Goal: Connect with others: Connect with others

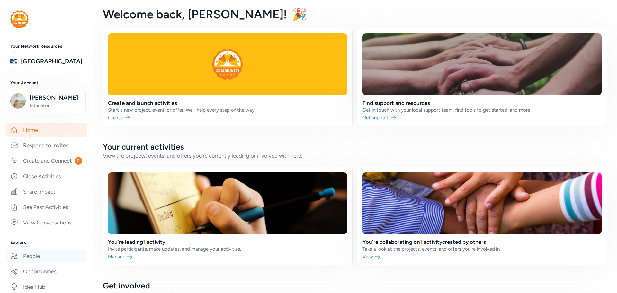
click at [34, 263] on link "People" at bounding box center [46, 256] width 82 height 14
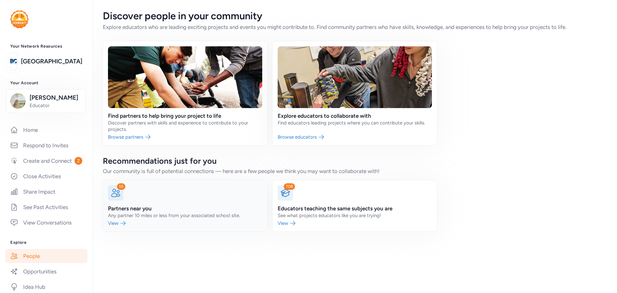
click at [153, 205] on link at bounding box center [185, 205] width 164 height 51
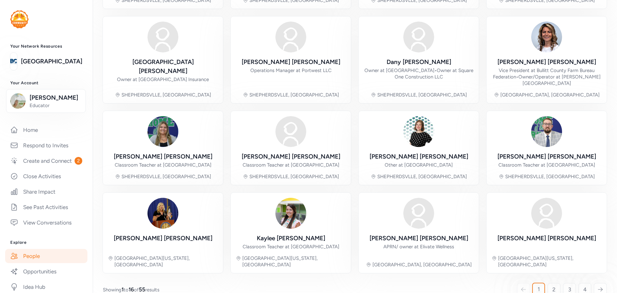
scroll to position [64, 0]
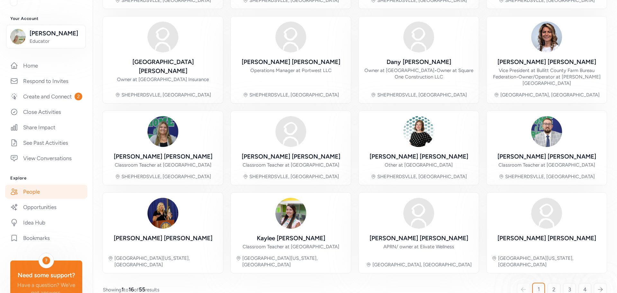
click at [49, 198] on link "People" at bounding box center [46, 191] width 82 height 14
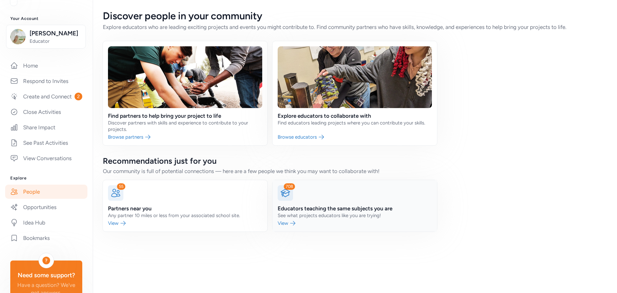
click at [333, 211] on link at bounding box center [354, 205] width 164 height 51
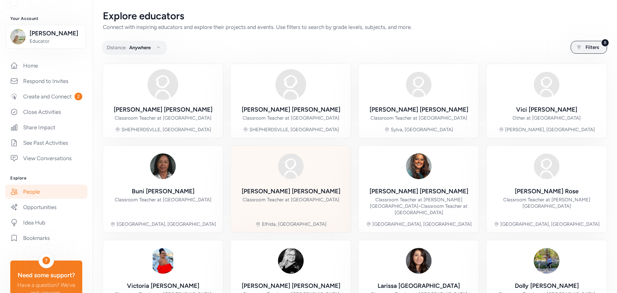
scroll to position [136, 0]
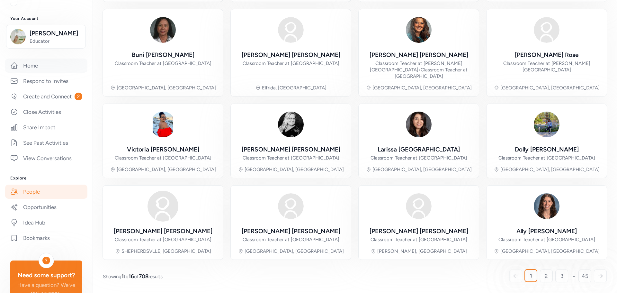
click at [38, 73] on link "Home" at bounding box center [46, 65] width 82 height 14
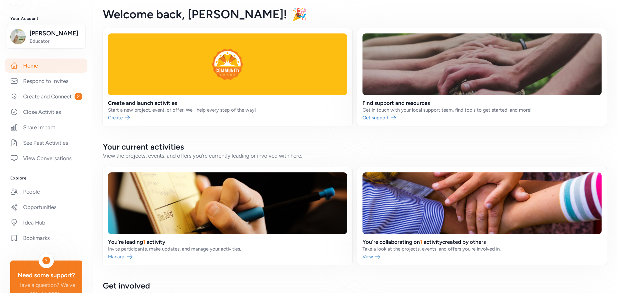
scroll to position [128, 0]
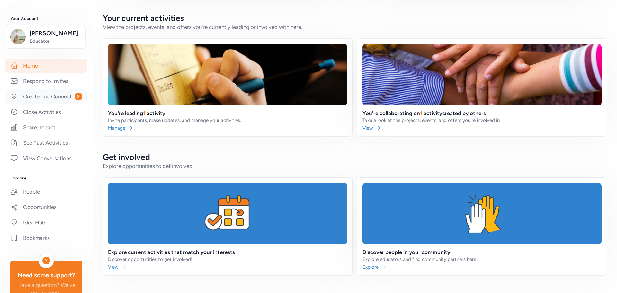
click at [21, 103] on link "Create and Connect 2" at bounding box center [46, 96] width 82 height 14
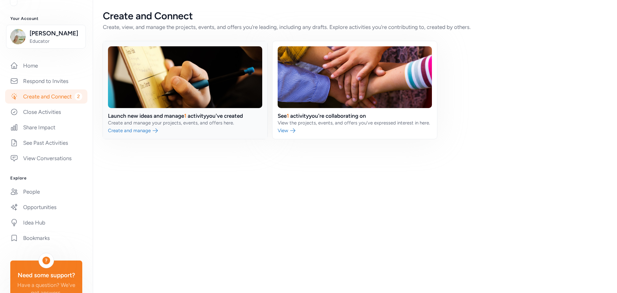
click at [144, 131] on link at bounding box center [185, 90] width 164 height 98
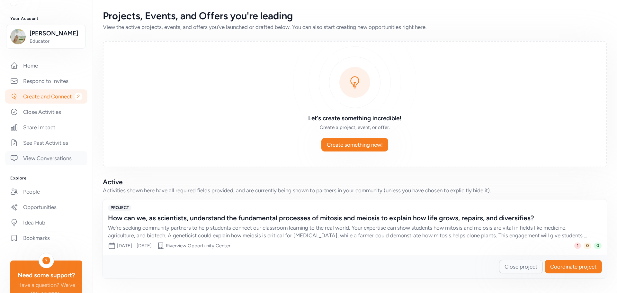
click at [53, 165] on link "View Conversations" at bounding box center [46, 158] width 82 height 14
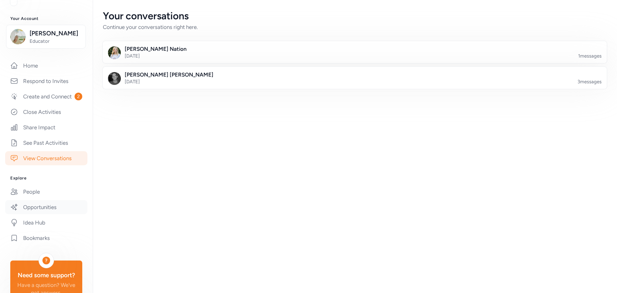
scroll to position [127, 0]
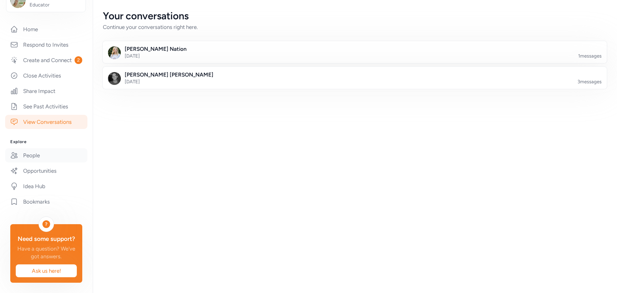
click at [40, 149] on link "People" at bounding box center [46, 155] width 82 height 14
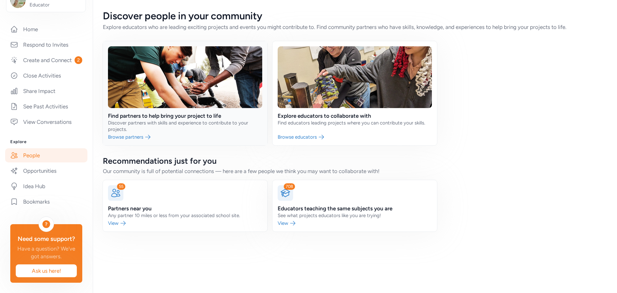
click at [158, 128] on link at bounding box center [185, 93] width 164 height 104
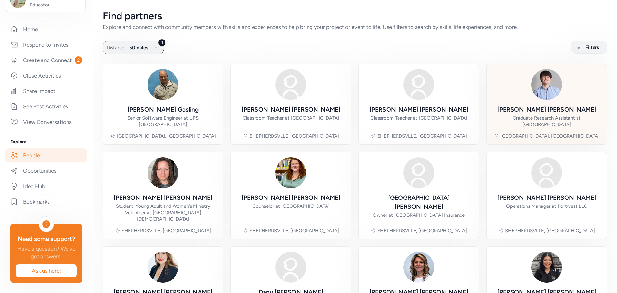
click at [549, 123] on div "Graduate Research Assistant at University of Louisville Health Science Campus" at bounding box center [546, 121] width 110 height 13
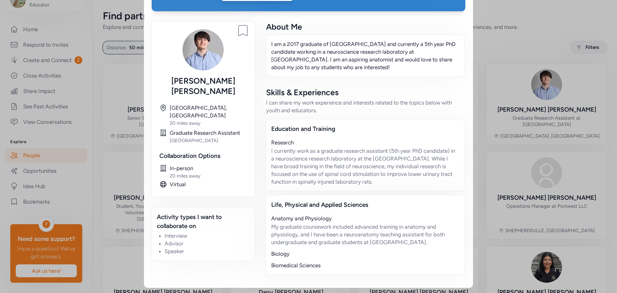
scroll to position [21, 0]
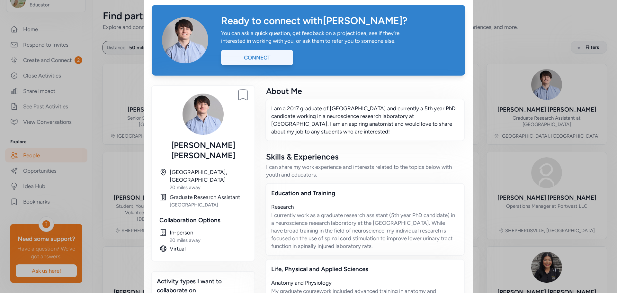
click at [257, 58] on div "Connect" at bounding box center [257, 57] width 72 height 15
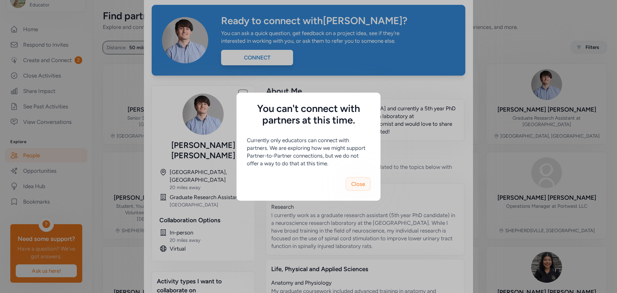
click at [363, 185] on span "Close" at bounding box center [358, 184] width 14 height 8
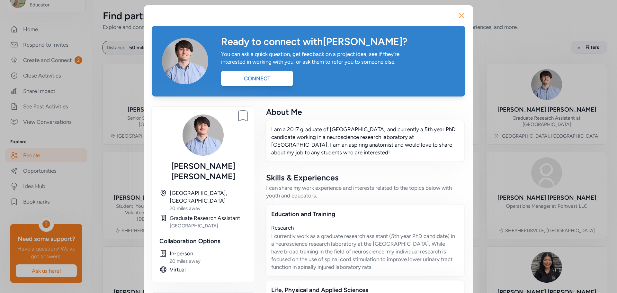
click at [460, 13] on icon "button" at bounding box center [461, 15] width 10 height 10
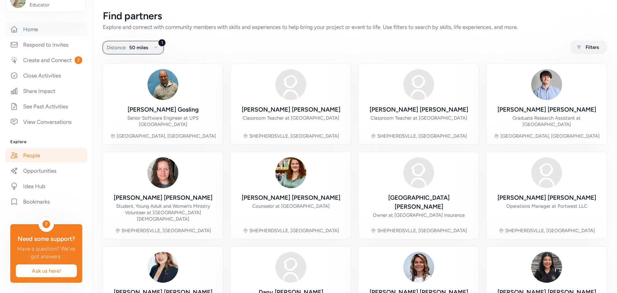
click at [46, 22] on link "Home" at bounding box center [46, 29] width 82 height 14
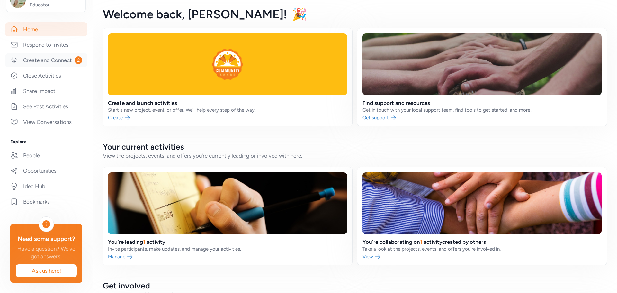
click at [48, 53] on link "Create and Connect 2" at bounding box center [46, 60] width 82 height 14
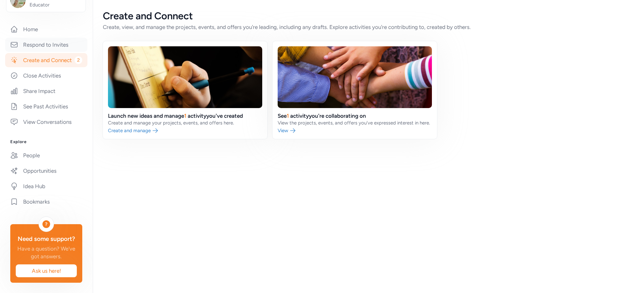
click at [28, 38] on link "Respond to Invites" at bounding box center [46, 45] width 82 height 14
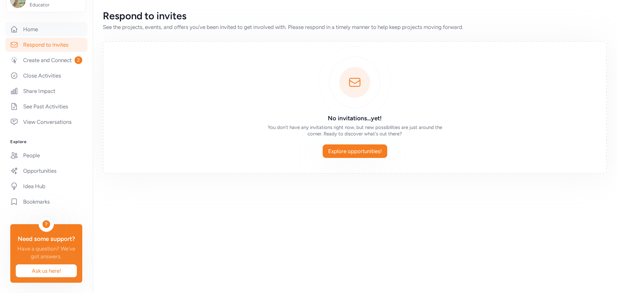
click at [36, 22] on link "Home" at bounding box center [46, 29] width 82 height 14
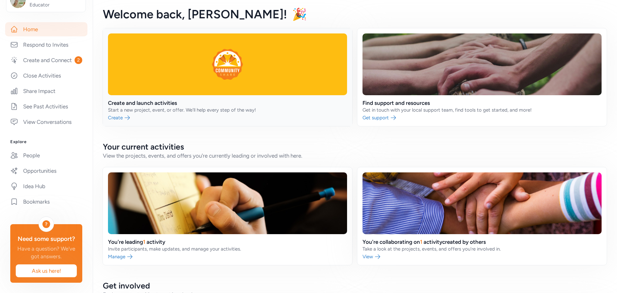
click at [162, 112] on link at bounding box center [227, 77] width 249 height 98
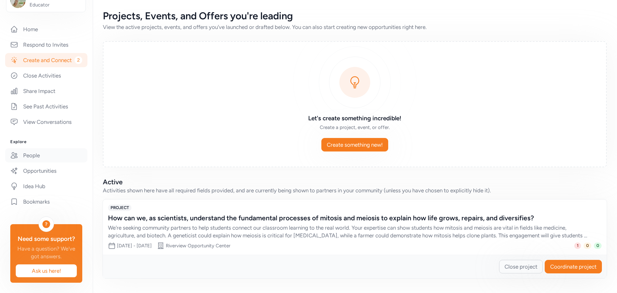
click at [55, 148] on link "People" at bounding box center [46, 155] width 82 height 14
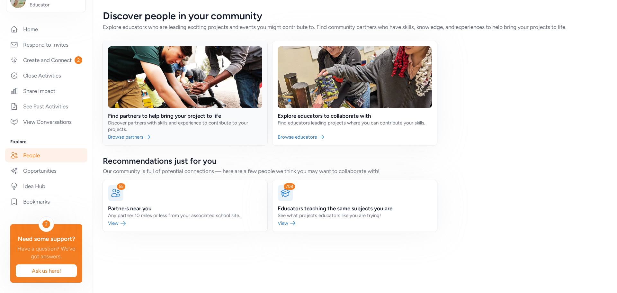
click at [156, 129] on link at bounding box center [185, 93] width 164 height 104
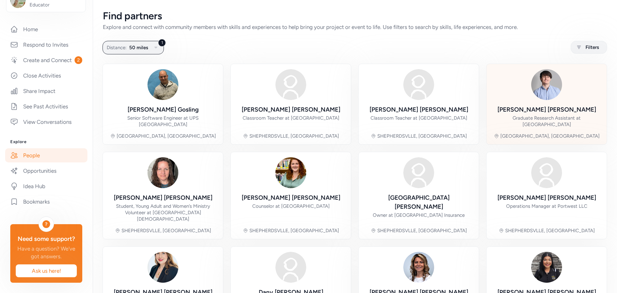
click at [570, 109] on div "Kyle Beasley Graduate Research Assistant at University of Louisville Health Sci…" at bounding box center [546, 116] width 110 height 22
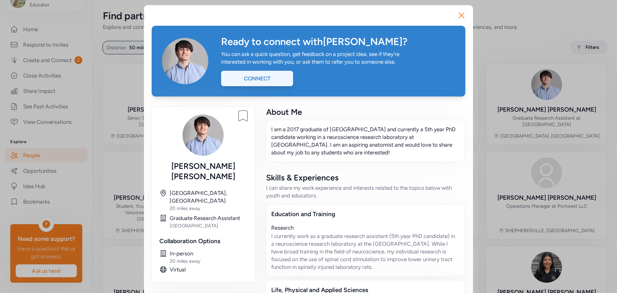
click at [263, 77] on div "Connect" at bounding box center [257, 78] width 72 height 15
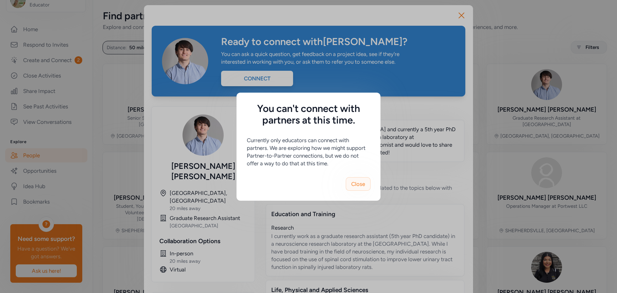
click at [361, 183] on span "Close" at bounding box center [358, 184] width 14 height 8
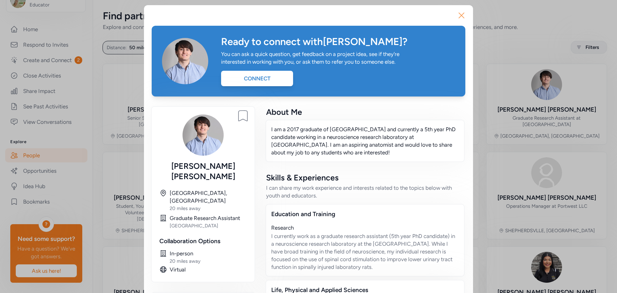
click at [459, 13] on icon "button" at bounding box center [461, 15] width 10 height 10
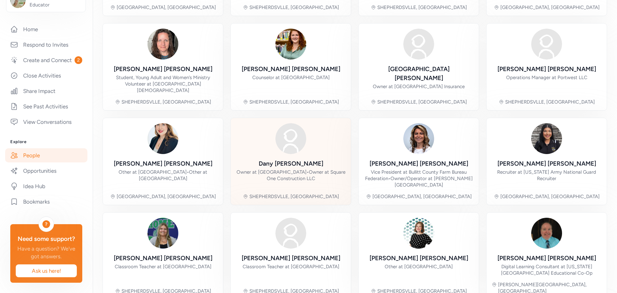
scroll to position [155, 0]
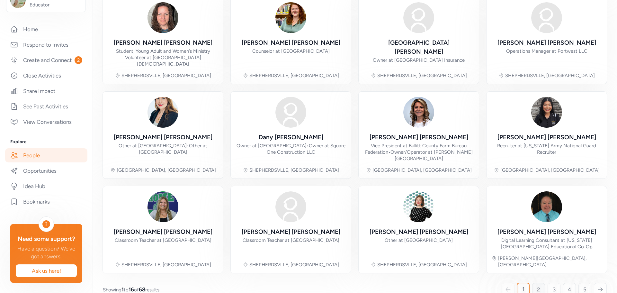
click at [535, 283] on link "2" at bounding box center [538, 289] width 13 height 13
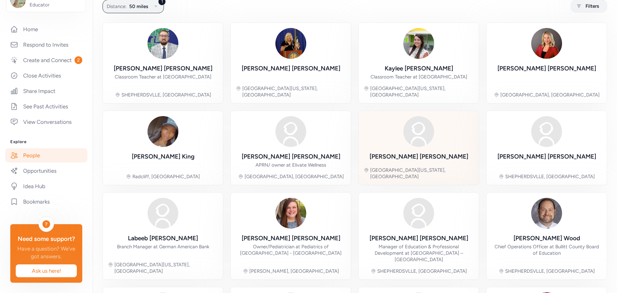
scroll to position [129, 0]
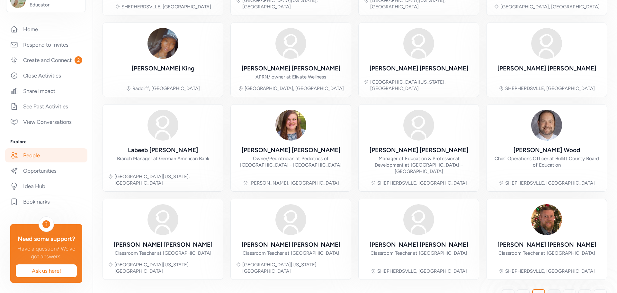
click at [547, 289] on link "3" at bounding box center [553, 295] width 13 height 13
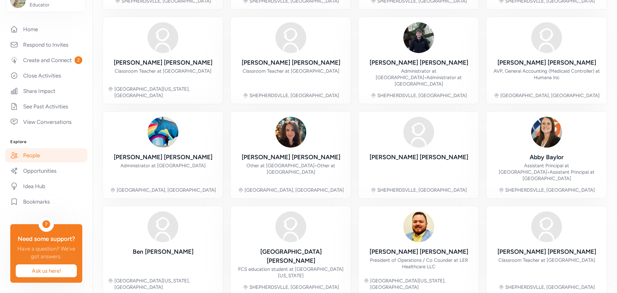
scroll to position [155, 0]
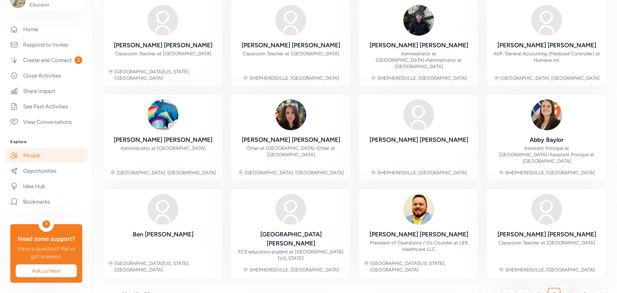
click at [564, 288] on link "4" at bounding box center [569, 294] width 13 height 13
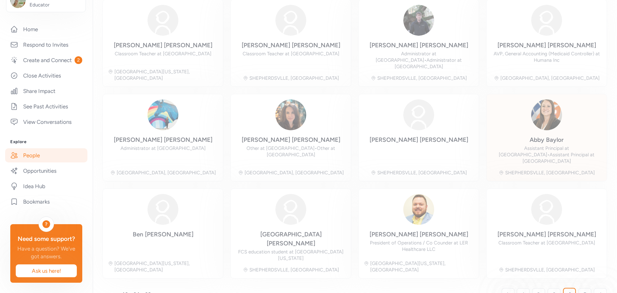
scroll to position [41, 0]
